Goal: Task Accomplishment & Management: Complete application form

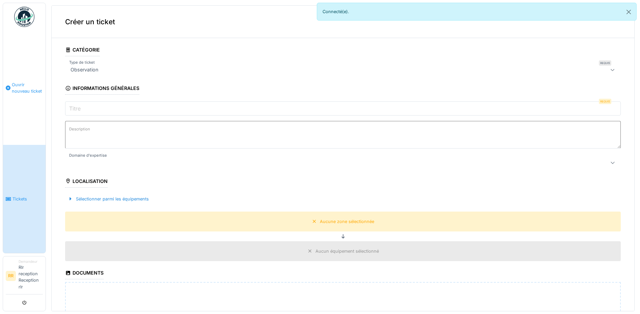
drag, startPoint x: 0, startPoint y: 0, endPoint x: 23, endPoint y: 81, distance: 84.1
click at [23, 81] on link "Ouvrir nouveau ticket" at bounding box center [24, 88] width 42 height 114
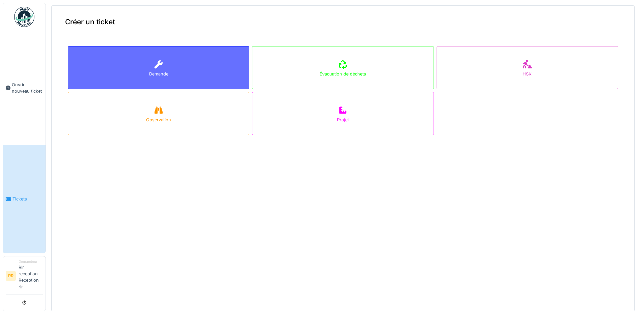
click at [163, 65] on div "Demande" at bounding box center [158, 67] width 181 height 43
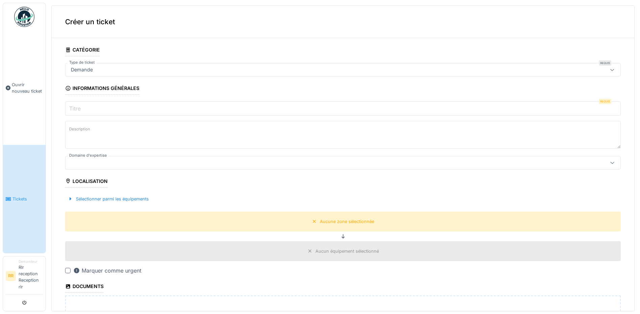
click at [118, 107] on input "Titre" at bounding box center [342, 109] width 555 height 14
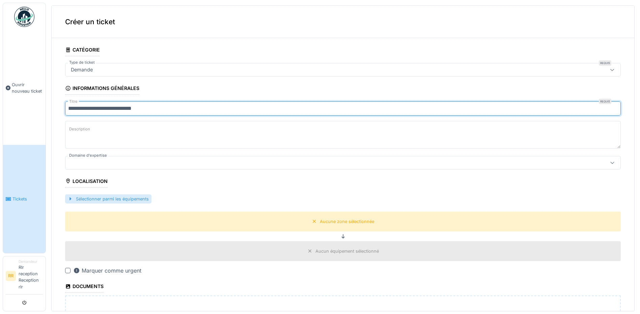
type input "**********"
click at [104, 197] on div "Sélectionner parmi les équipements" at bounding box center [108, 199] width 86 height 9
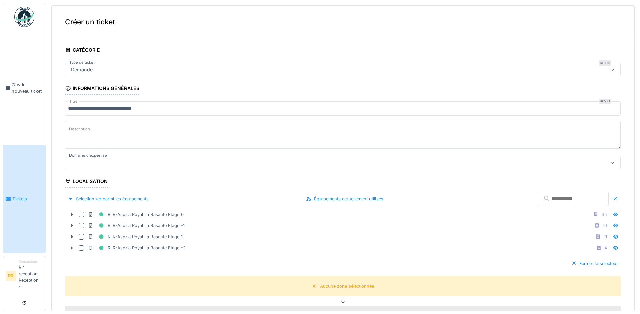
scroll to position [34, 0]
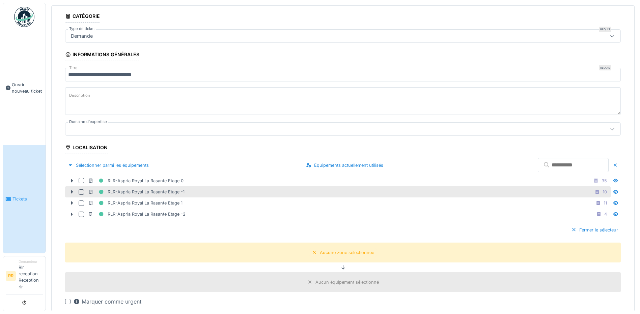
click at [81, 188] on div "RLR-Aspria Royal La Rasante Etage -1 10" at bounding box center [337, 191] width 545 height 11
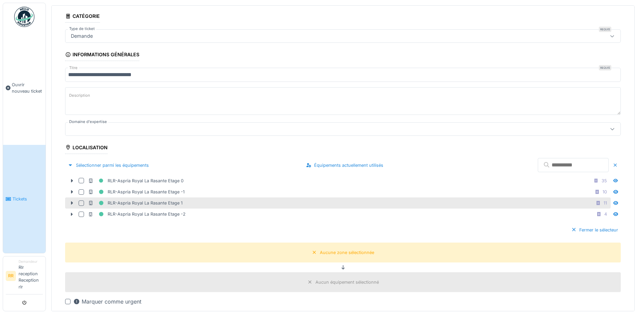
click at [80, 201] on div at bounding box center [81, 203] width 5 height 5
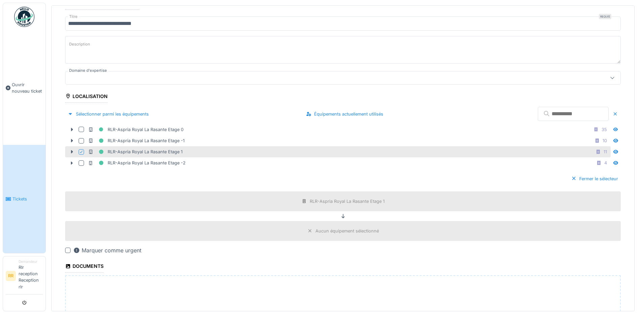
scroll to position [101, 0]
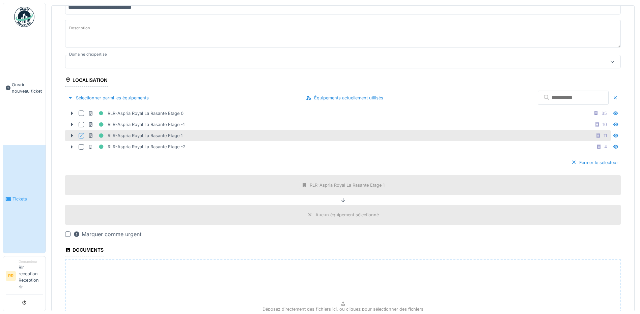
click at [66, 231] on div "Marquer comme urgent" at bounding box center [342, 234] width 555 height 8
click at [69, 234] on div at bounding box center [67, 234] width 5 height 5
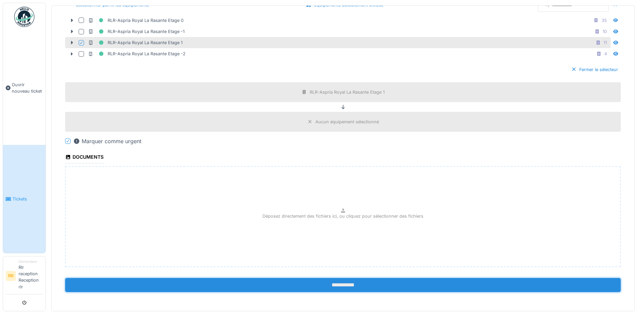
click at [306, 284] on input "**********" at bounding box center [342, 285] width 555 height 14
